Goal: Task Accomplishment & Management: Use online tool/utility

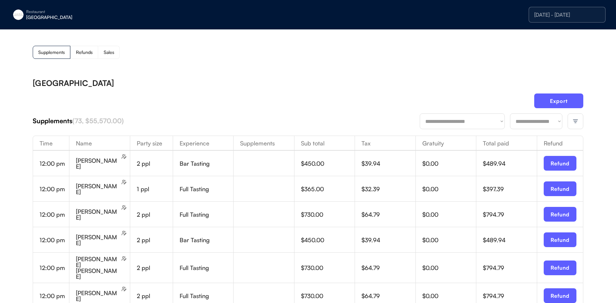
click at [93, 87] on div "[GEOGRAPHIC_DATA]" at bounding box center [73, 83] width 81 height 8
click at [91, 87] on div "[GEOGRAPHIC_DATA]" at bounding box center [73, 83] width 81 height 8
click at [90, 84] on div "[GEOGRAPHIC_DATA]" at bounding box center [73, 83] width 81 height 8
click at [47, 16] on div "[GEOGRAPHIC_DATA]" at bounding box center [67, 17] width 82 height 5
click at [47, 50] on div "[PERSON_NAME]" at bounding box center [61, 49] width 58 height 5
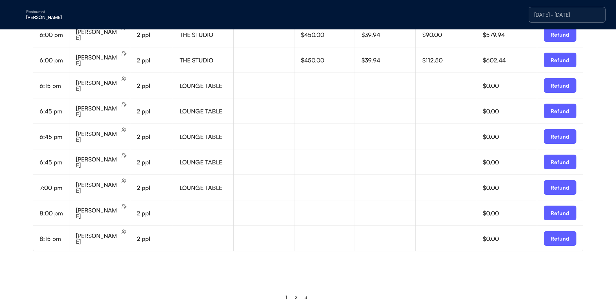
scroll to position [431, 0]
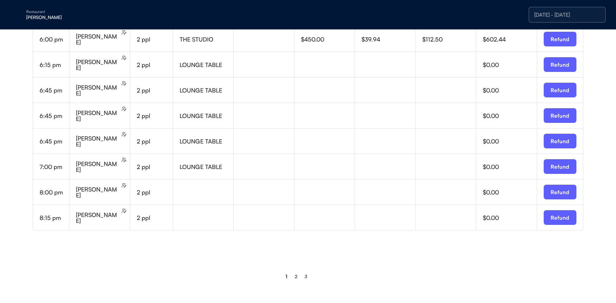
click at [297, 276] on div "2" at bounding box center [296, 277] width 3 height 5
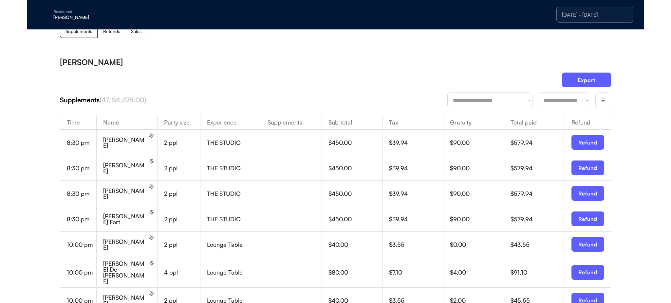
scroll to position [0, 0]
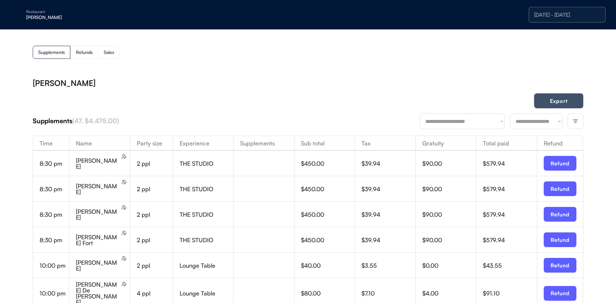
click at [568, 100] on button "Export" at bounding box center [558, 101] width 49 height 15
